Goal: Information Seeking & Learning: Learn about a topic

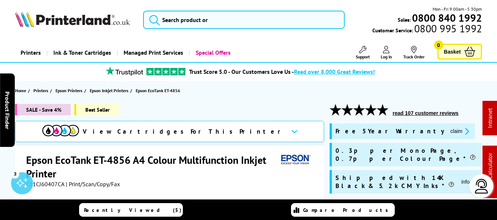
click at [462, 131] on icon "promo-description" at bounding box center [465, 132] width 7 height 8
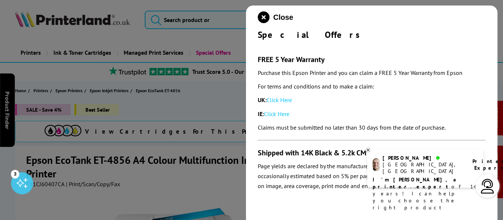
click at [279, 99] on link "Click Here" at bounding box center [278, 99] width 25 height 7
click at [259, 14] on icon "close modal" at bounding box center [264, 17] width 12 height 12
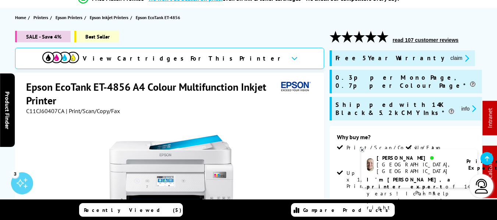
scroll to position [74, 0]
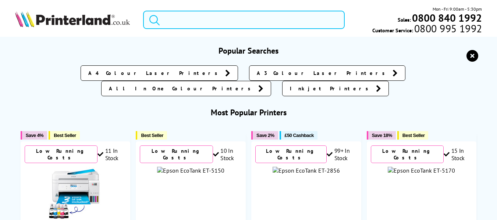
click at [191, 26] on input "search" at bounding box center [244, 20] width 202 height 18
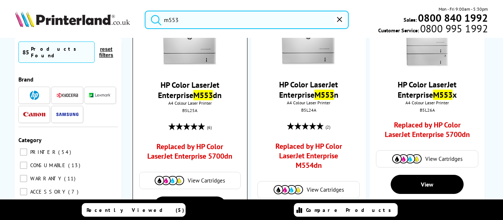
scroll to position [74, 0]
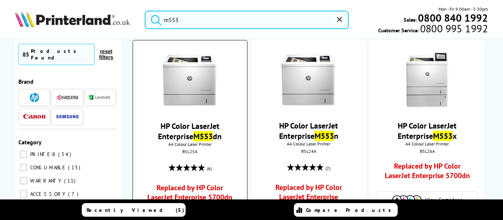
type input "m553"
click at [184, 84] on img at bounding box center [189, 80] width 55 height 55
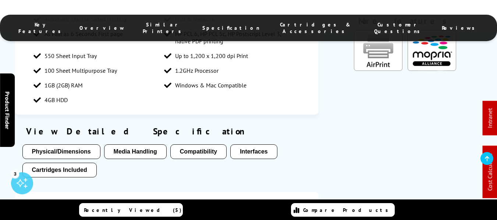
scroll to position [552, 0]
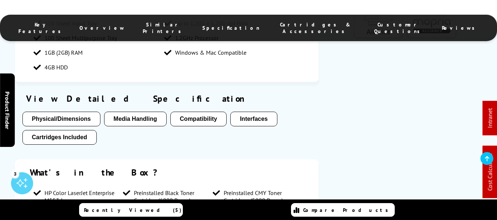
click at [74, 124] on button "Physical/Dimensions" at bounding box center [61, 119] width 78 height 15
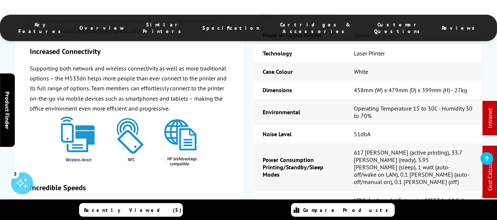
scroll to position [1201, 0]
